Goal: Task Accomplishment & Management: Use online tool/utility

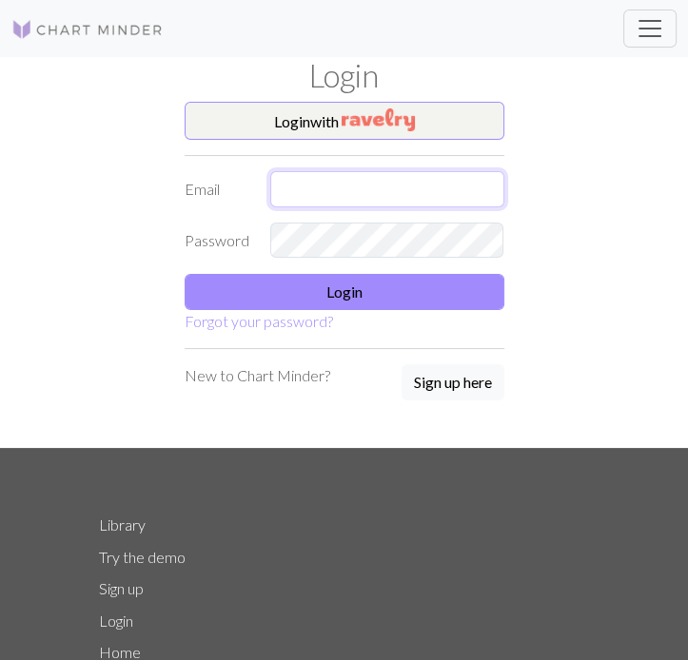
click at [449, 185] on input "text" at bounding box center [387, 189] width 234 height 36
click at [0, 659] on com-1password-button at bounding box center [0, 660] width 0 height 0
type input "[EMAIL_ADDRESS][DOMAIN_NAME]"
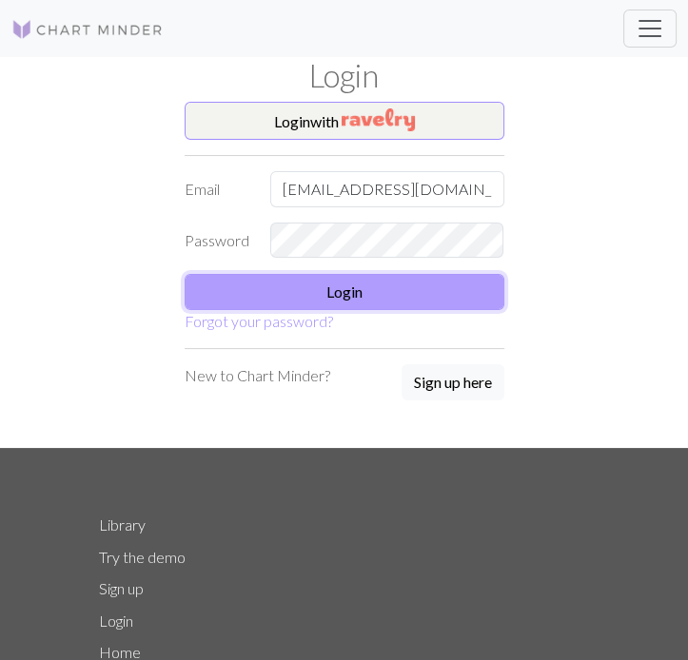
click at [401, 284] on button "Login" at bounding box center [345, 292] width 320 height 36
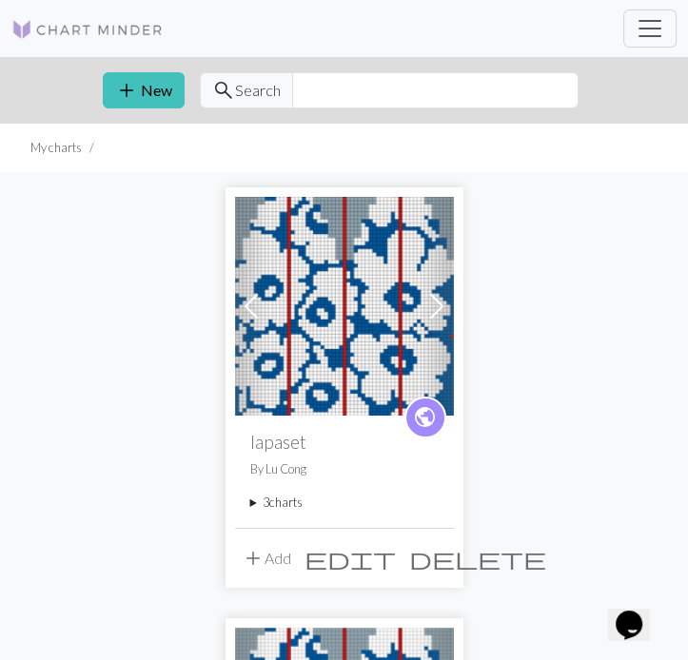
click at [437, 308] on span at bounding box center [436, 306] width 30 height 30
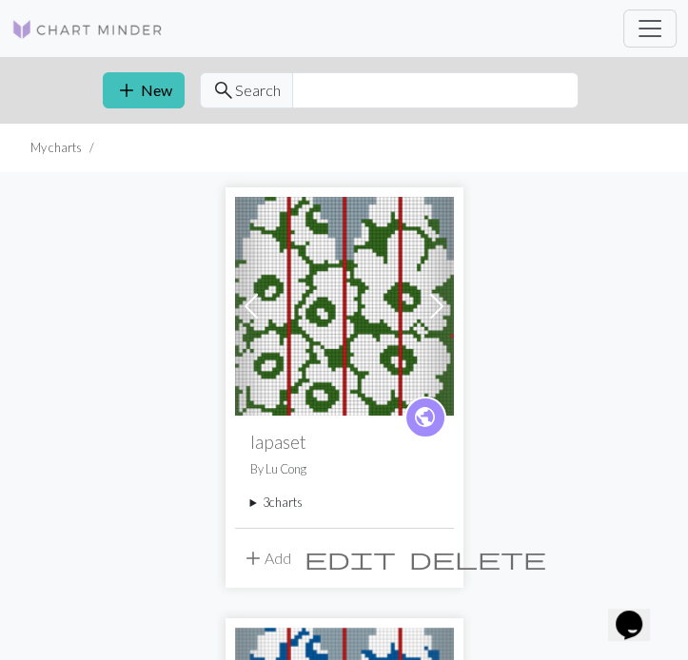
click at [437, 308] on span at bounding box center [436, 306] width 30 height 30
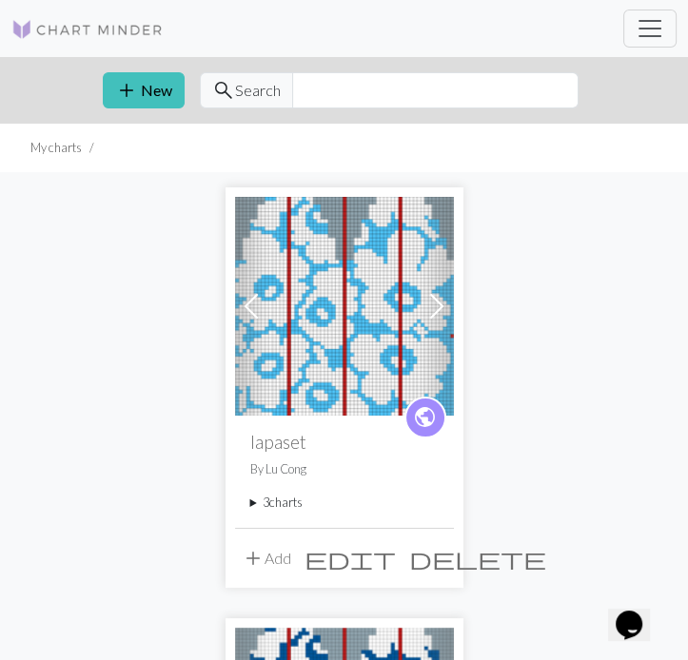
click at [302, 444] on h2 "lapaset" at bounding box center [344, 442] width 188 height 22
click at [384, 286] on img at bounding box center [344, 306] width 219 height 219
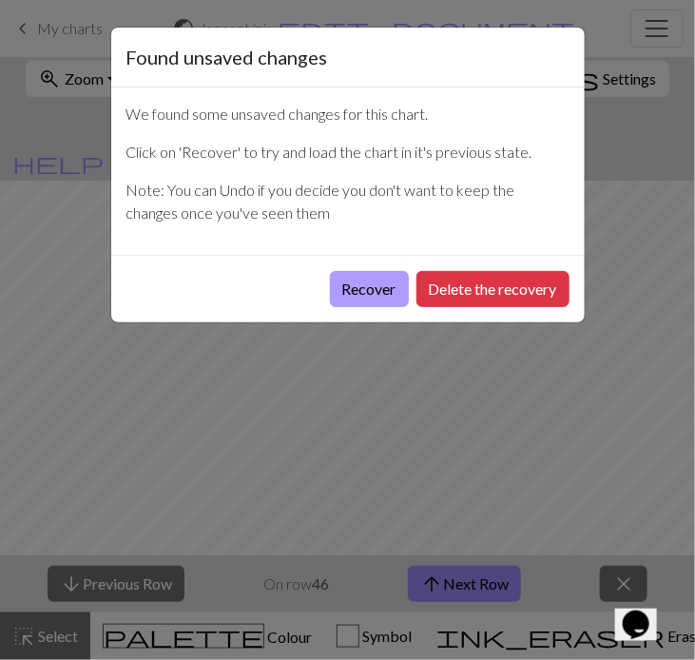
click at [369, 284] on button "Recover" at bounding box center [369, 289] width 79 height 36
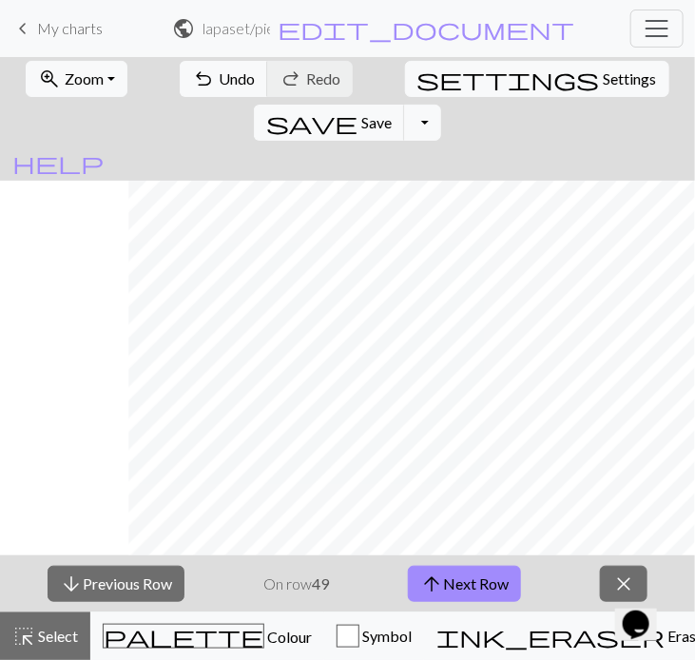
scroll to position [0, 133]
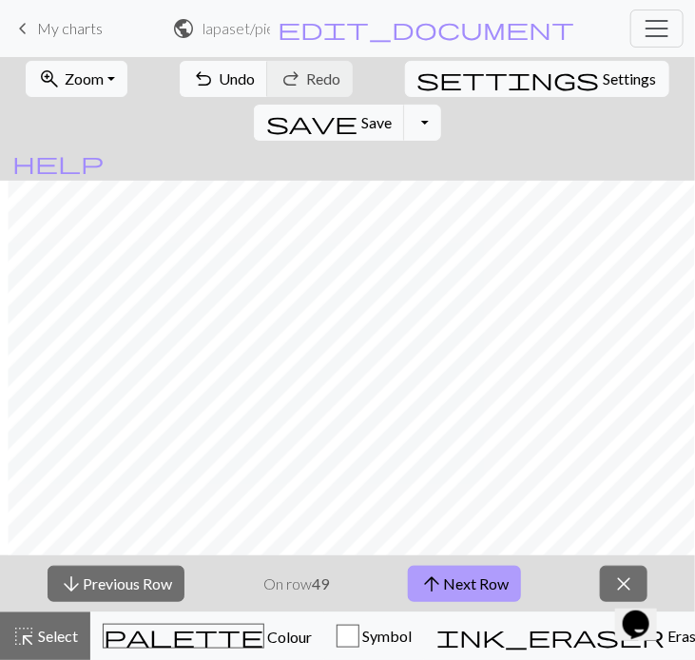
click at [456, 585] on button "arrow_upward Next Row" at bounding box center [464, 584] width 113 height 36
click at [506, 584] on button "arrow_upward Next Row" at bounding box center [464, 584] width 113 height 36
click at [499, 587] on button "arrow_upward Next Row" at bounding box center [464, 584] width 113 height 36
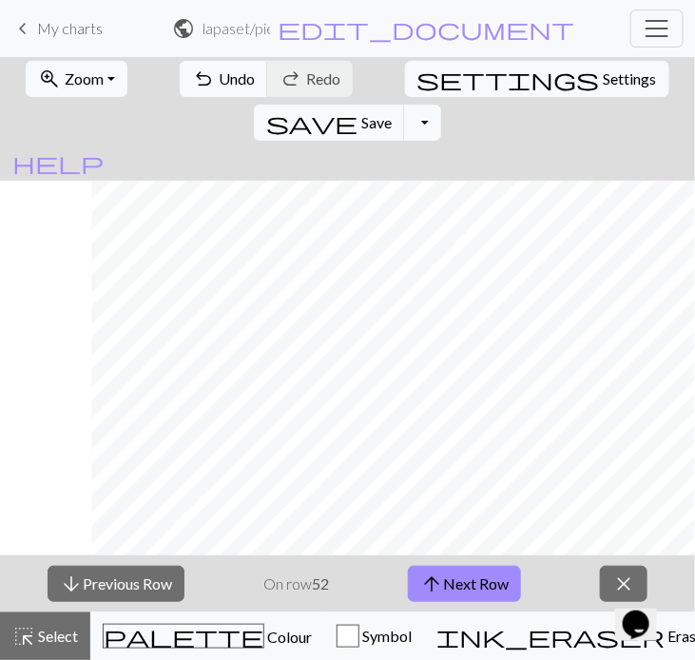
scroll to position [0, 133]
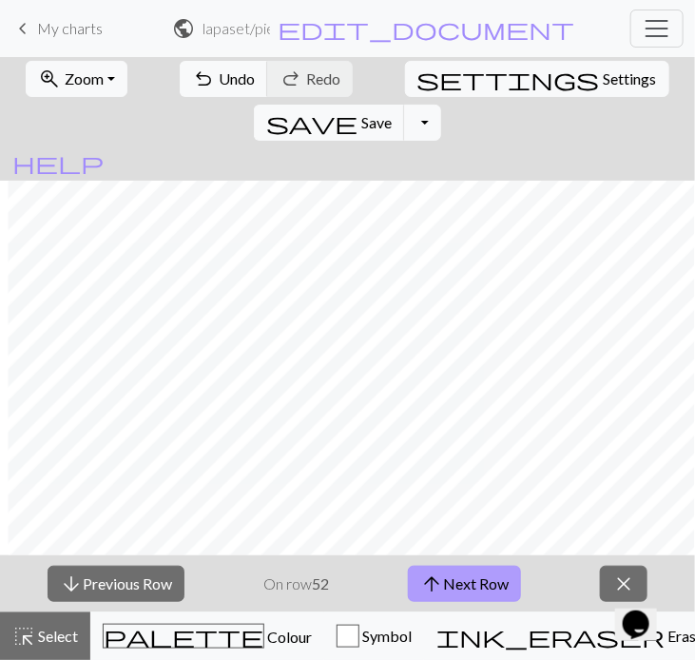
click at [436, 585] on span "arrow_upward" at bounding box center [431, 584] width 23 height 27
drag, startPoint x: 475, startPoint y: 592, endPoint x: 484, endPoint y: 581, distance: 14.1
click at [475, 592] on button "arrow_upward Next Row" at bounding box center [464, 584] width 113 height 36
